Goal: Task Accomplishment & Management: Use online tool/utility

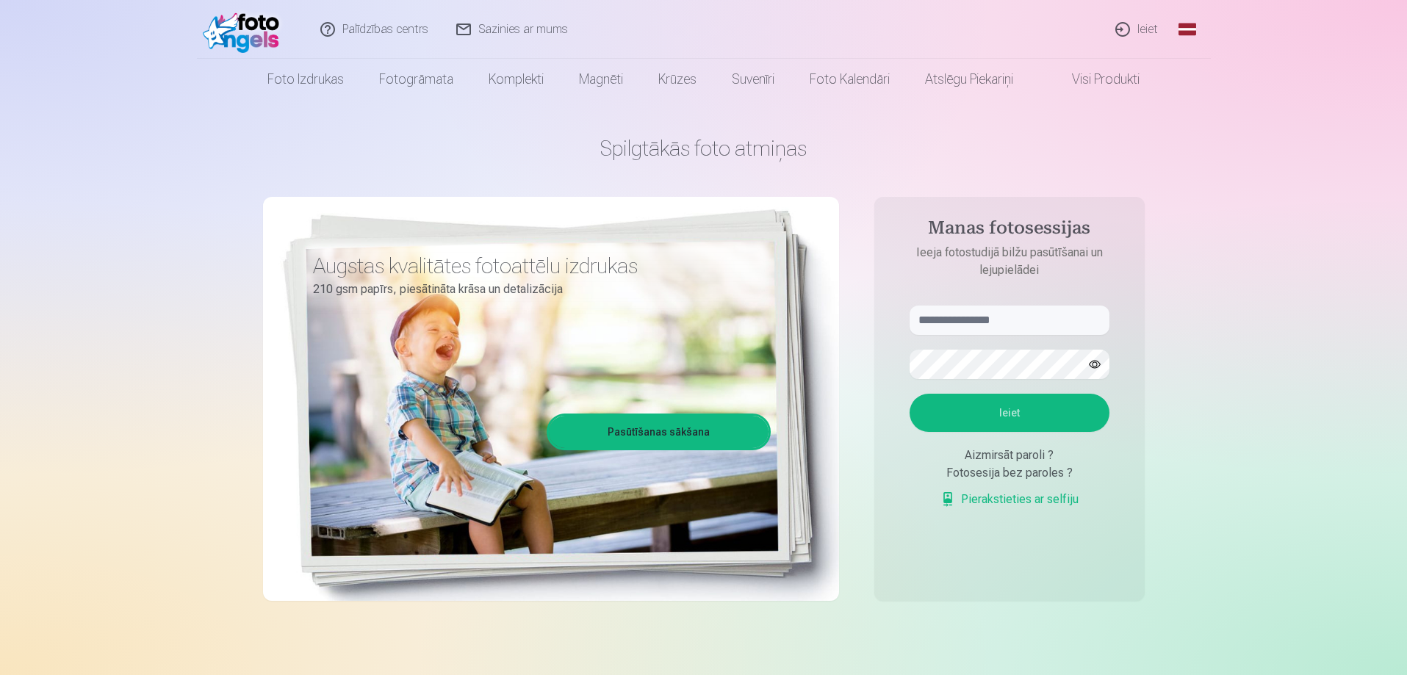
drag, startPoint x: 0, startPoint y: 0, endPoint x: 347, endPoint y: 73, distance: 354.3
click at [1087, 159] on h1 "Spilgtākās foto atmiņas" at bounding box center [704, 148] width 882 height 26
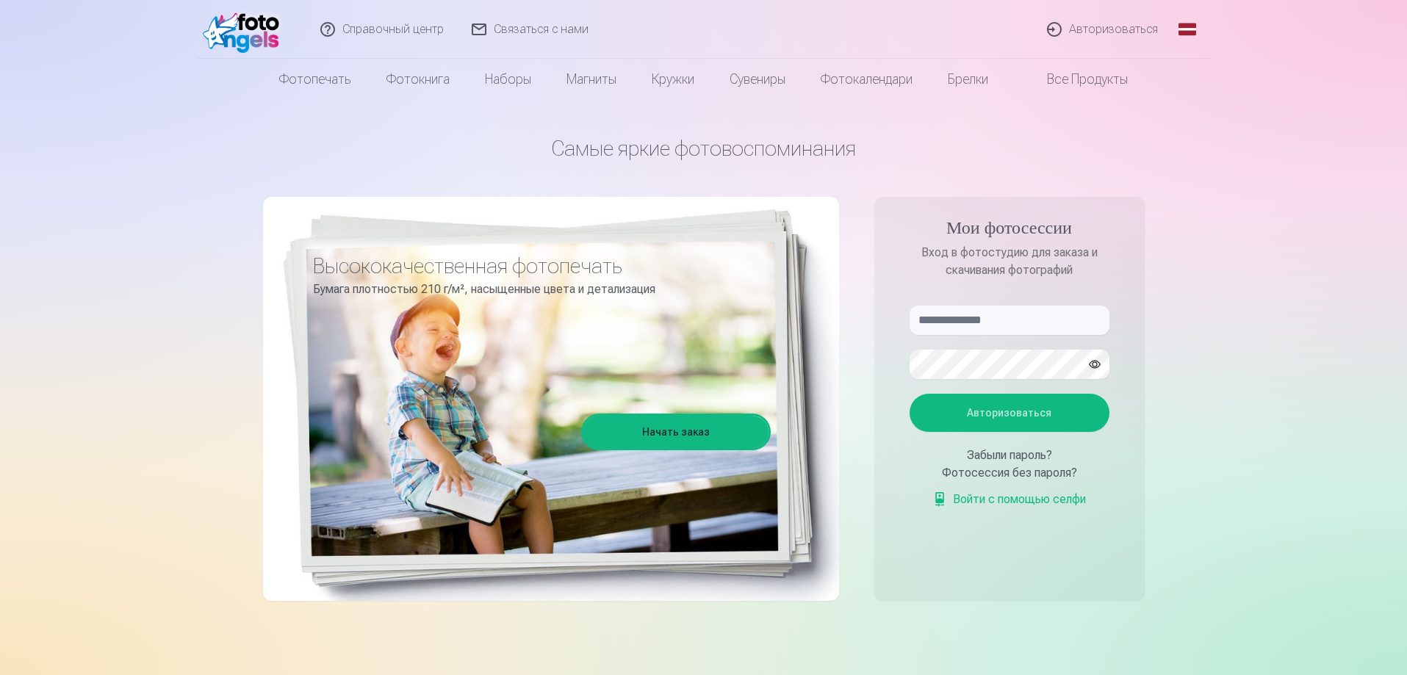
click at [1134, 37] on font "Авторизоваться" at bounding box center [1113, 30] width 89 height 18
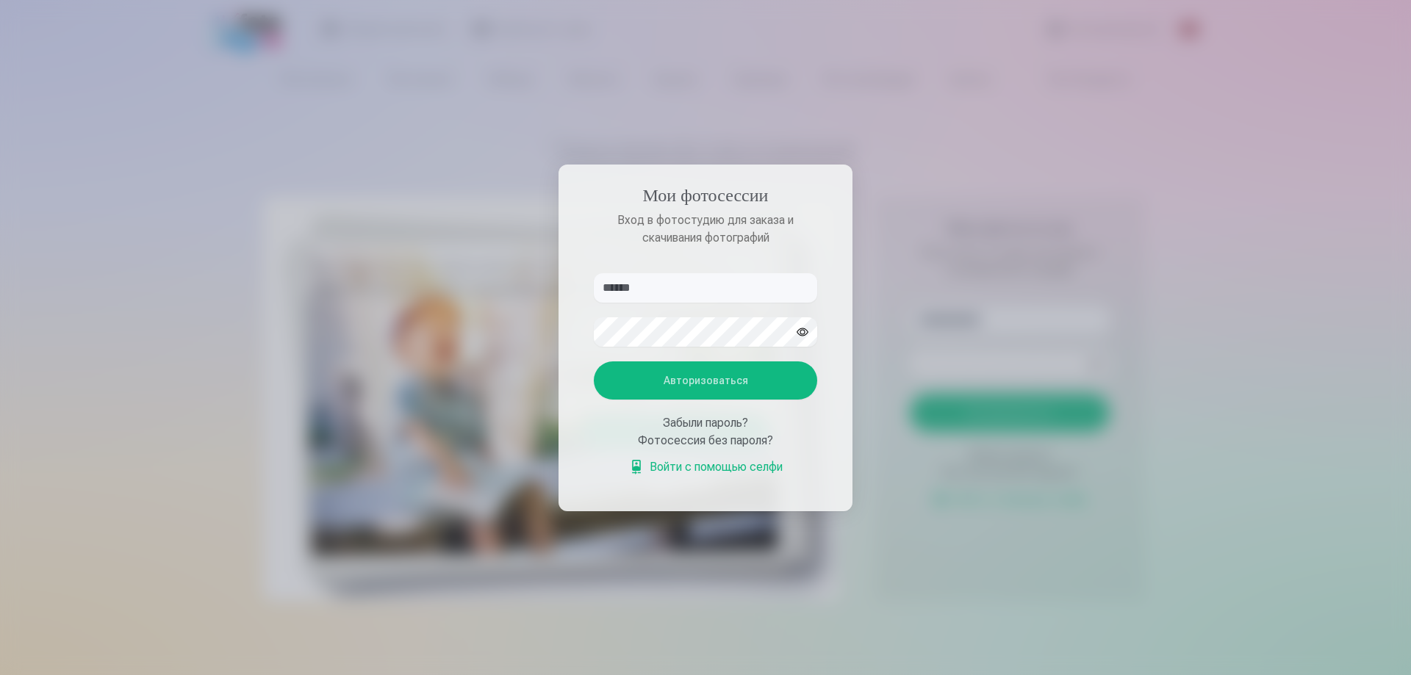
type input "******"
click at [800, 334] on button "button" at bounding box center [802, 332] width 28 height 28
click at [594, 361] on button "Авторизоваться" at bounding box center [705, 380] width 223 height 38
click at [799, 318] on button "button" at bounding box center [802, 332] width 28 height 28
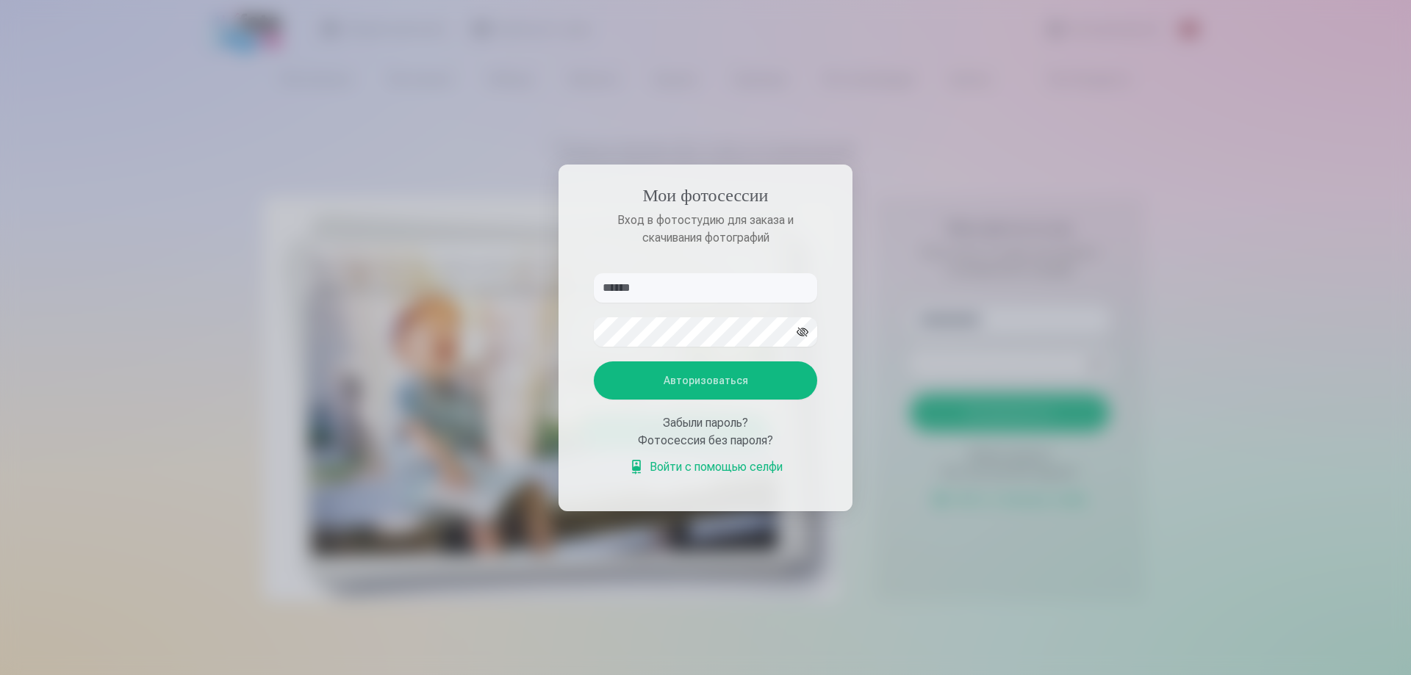
click at [718, 467] on font "Войти с помощью селфи" at bounding box center [715, 467] width 133 height 14
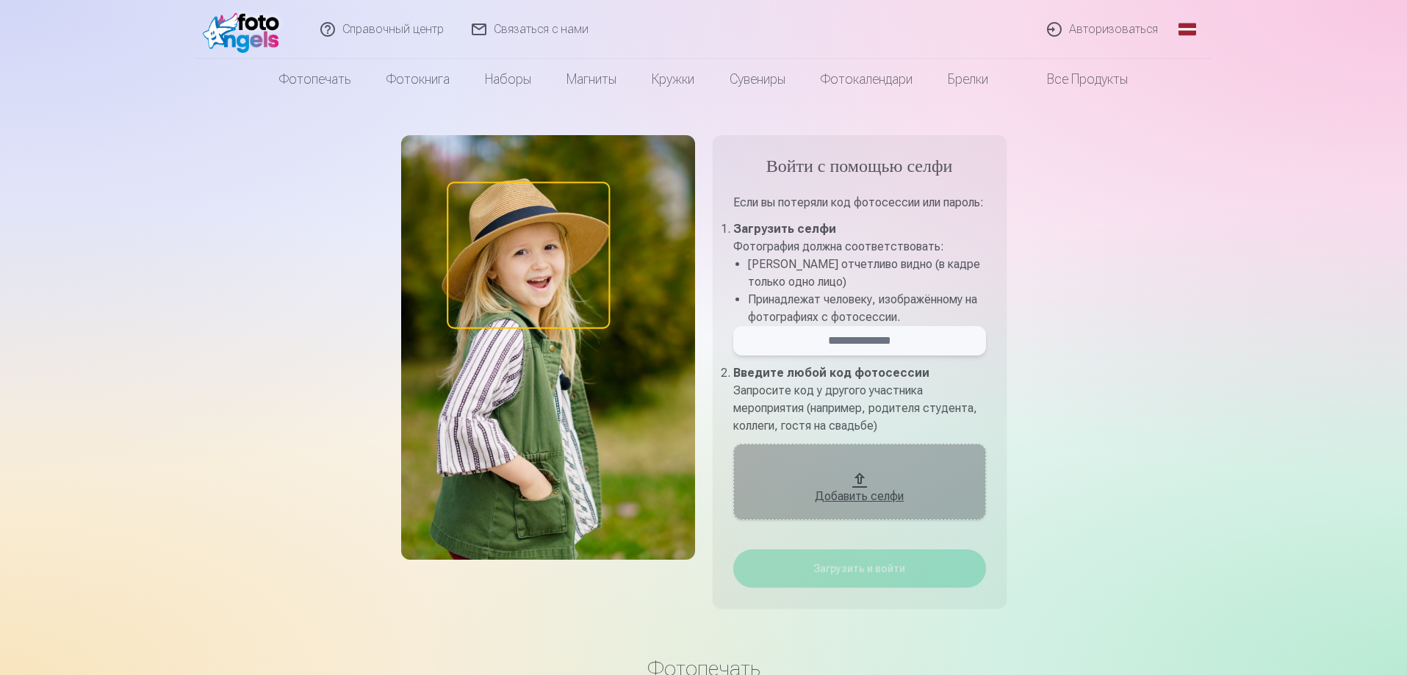
click at [785, 356] on input "email" at bounding box center [859, 340] width 253 height 29
type input "******"
click at [954, 417] on p "Запросите код у другого участника мероприятия (например, родителя студента, кол…" at bounding box center [859, 408] width 253 height 53
click at [876, 485] on button "Добавить селфи" at bounding box center [859, 482] width 253 height 76
